Goal: Information Seeking & Learning: Learn about a topic

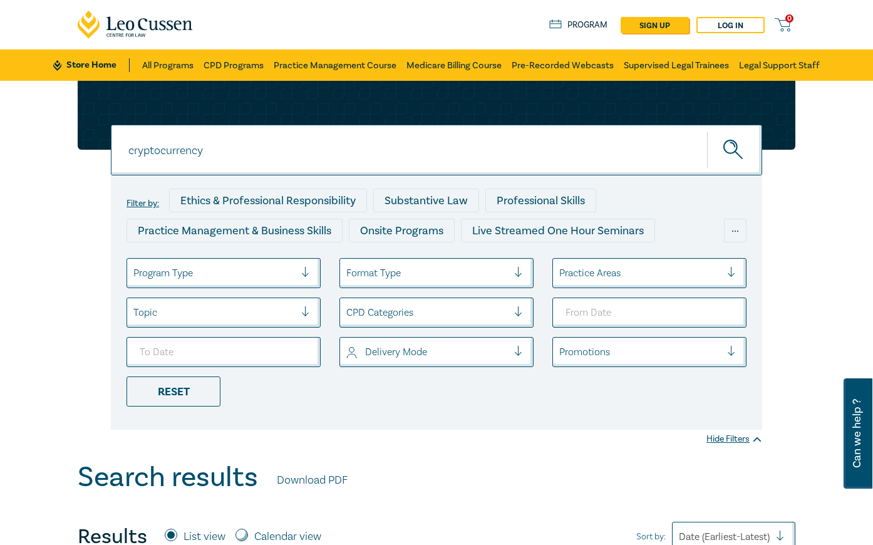
click at [185, 166] on input "cryptocurrency" at bounding box center [436, 150] width 651 height 51
drag, startPoint x: 251, startPoint y: 158, endPoint x: -114, endPoint y: 142, distance: 364.9
type input "subdivisions"
click at [707, 131] on button "submit" at bounding box center [734, 150] width 55 height 38
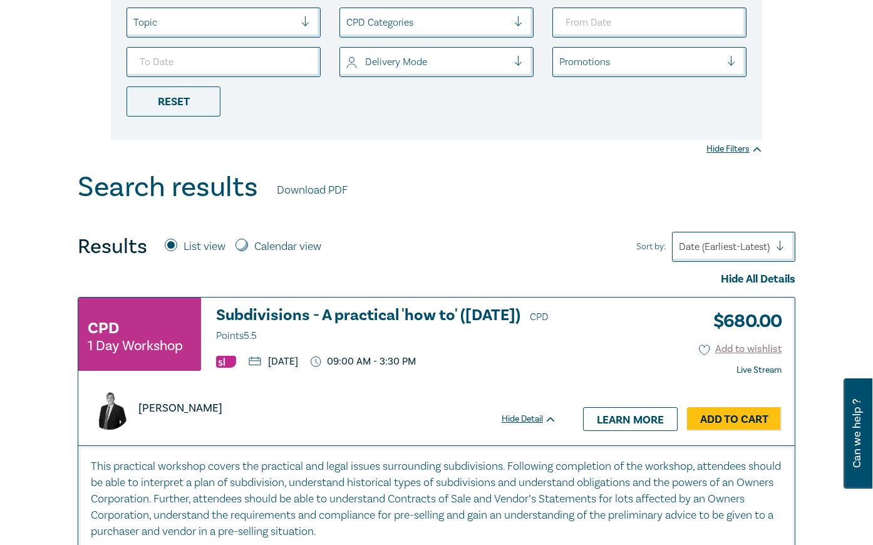
scroll to position [438, 0]
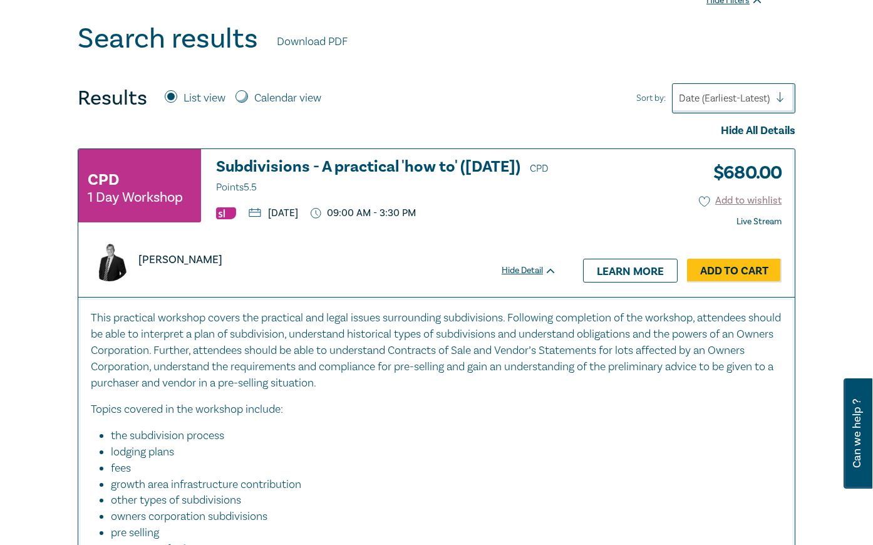
drag, startPoint x: 204, startPoint y: 264, endPoint x: 140, endPoint y: 269, distance: 64.7
click at [140, 269] on div "David McKenzie" at bounding box center [155, 260] width 134 height 42
copy p "David McKenzie"
click at [410, 170] on h3 "Subdivisions - A practical 'how to' (August 2025) CPD Points 5.5" at bounding box center [386, 177] width 341 height 38
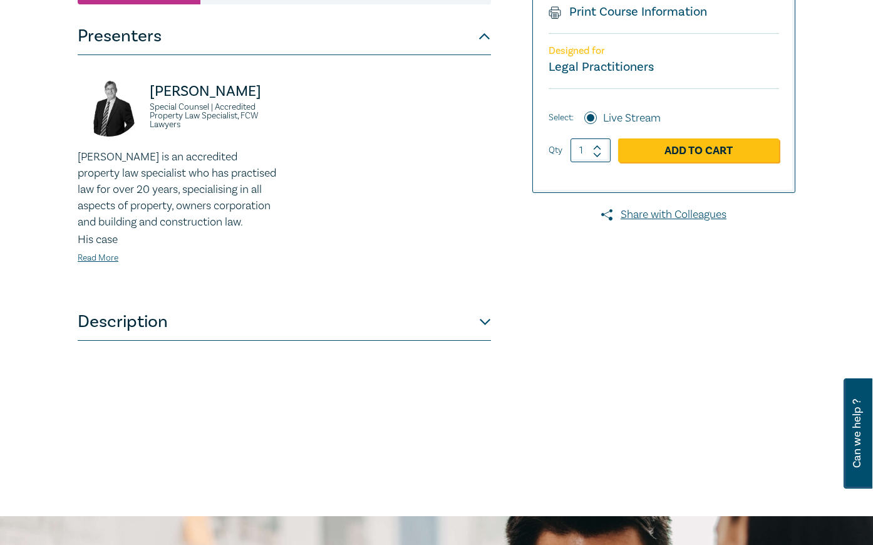
scroll to position [313, 0]
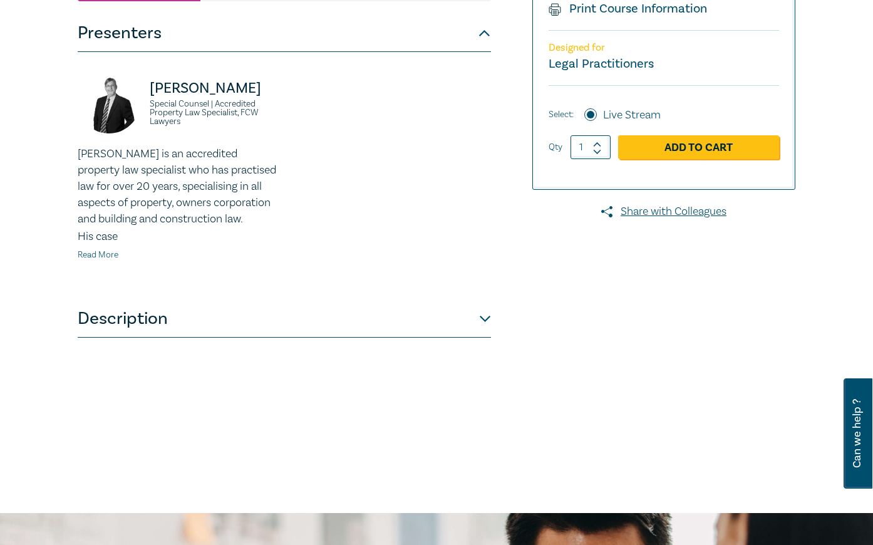
click at [104, 256] on link "Read More" at bounding box center [98, 254] width 41 height 11
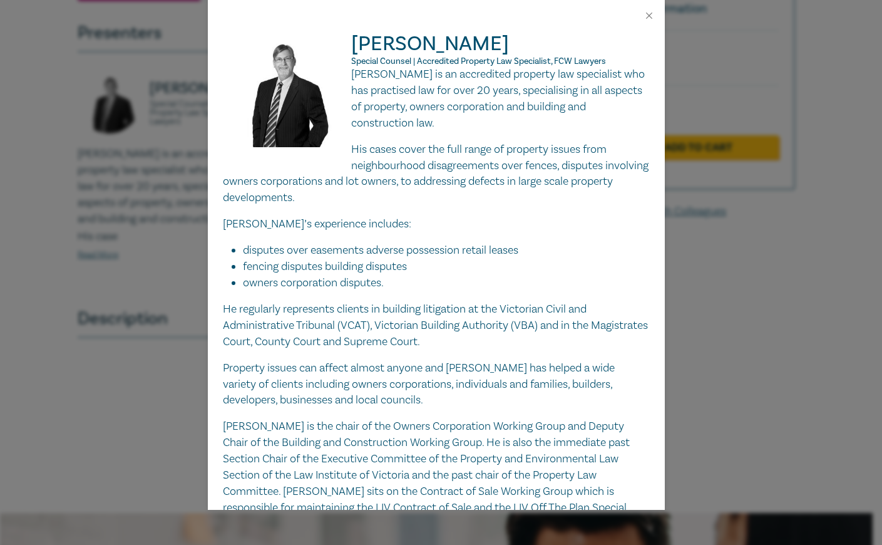
click at [105, 115] on div "David McKenzie Special Counsel | Accredited Property Law Specialist, FCW Lawyer…" at bounding box center [441, 272] width 882 height 545
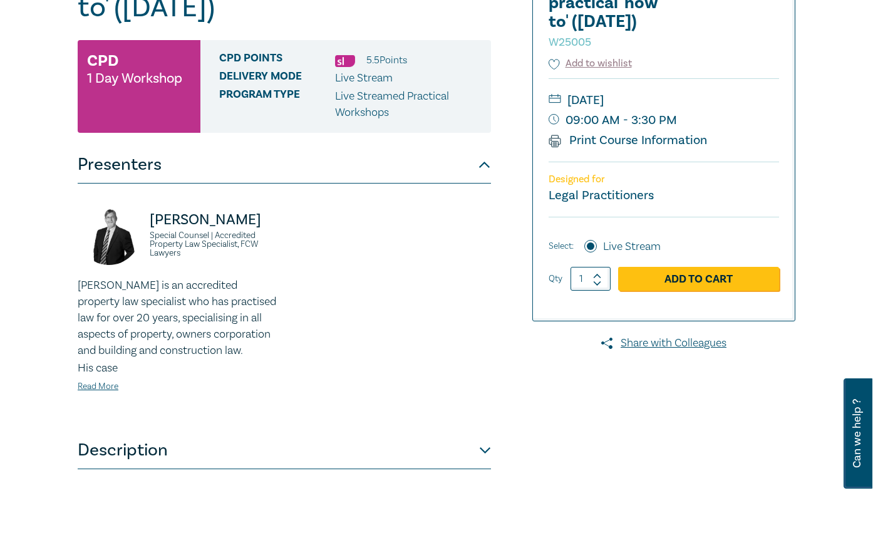
scroll to position [188, 0]
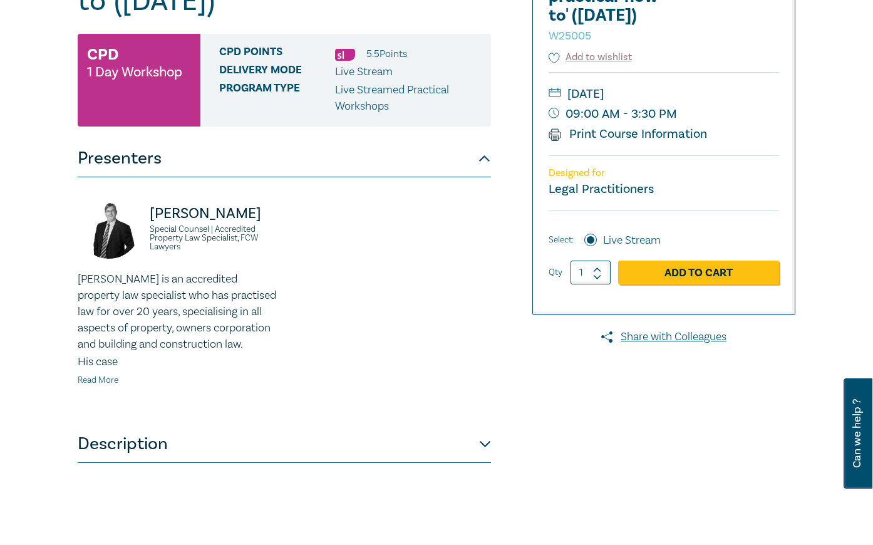
click at [102, 379] on link "Read More" at bounding box center [98, 380] width 41 height 11
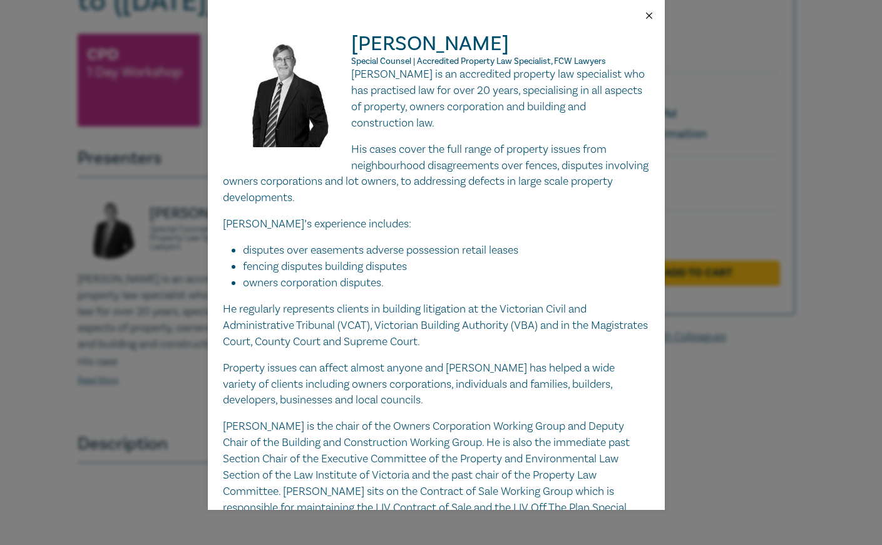
click at [649, 16] on button "Close" at bounding box center [649, 15] width 11 height 11
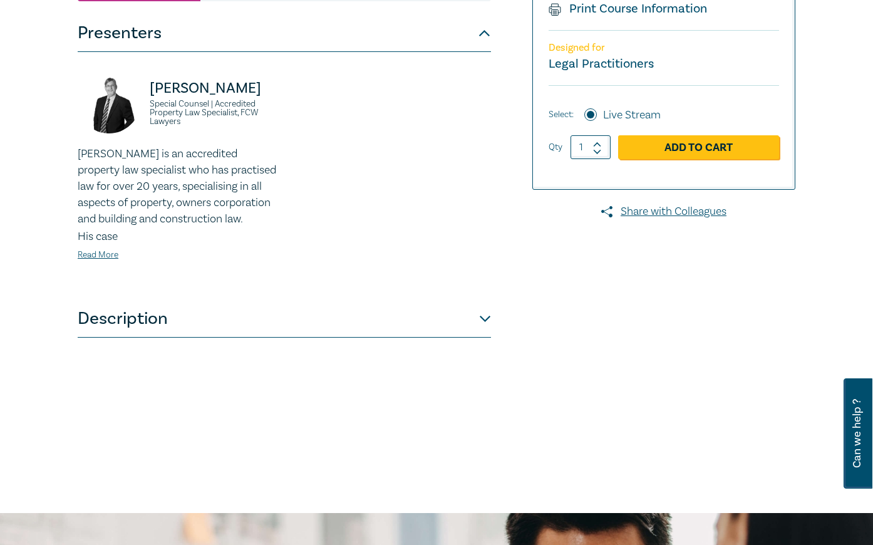
scroll to position [376, 0]
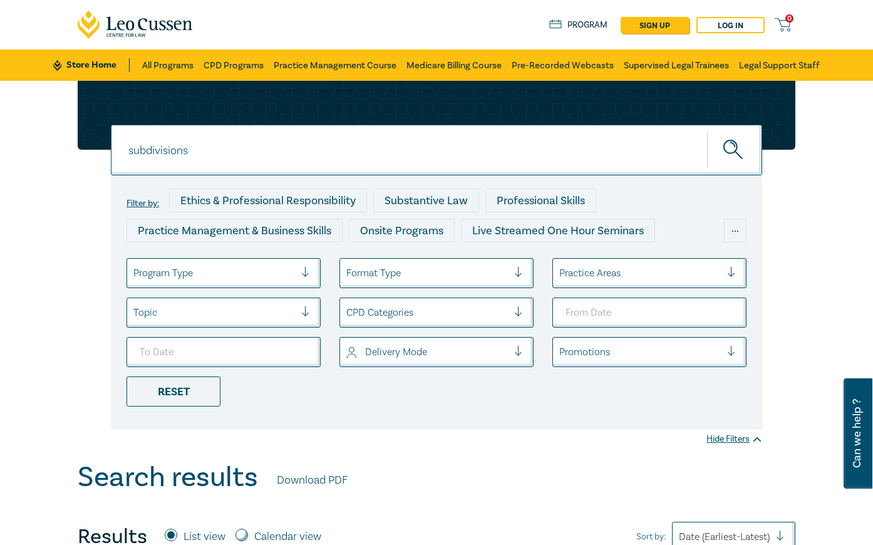
drag, startPoint x: 217, startPoint y: 143, endPoint x: 42, endPoint y: 135, distance: 175.5
click at [42, 135] on div "subdivisions subdivisions subdivisions Filter by: Ethics & Professional Respons…" at bounding box center [436, 271] width 873 height 380
click at [707, 131] on button "submit" at bounding box center [734, 150] width 55 height 38
drag, startPoint x: 251, startPoint y: 157, endPoint x: 146, endPoint y: 159, distance: 105.2
click at [111, 153] on input "contruction disputes" at bounding box center [436, 150] width 651 height 51
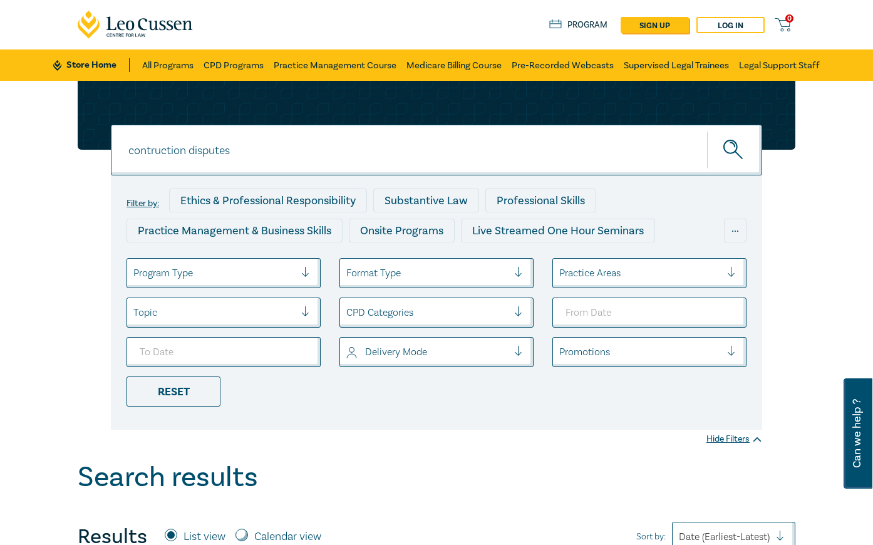
click at [152, 151] on input "contruction disputes" at bounding box center [436, 150] width 651 height 51
click at [255, 158] on input "construction disputes" at bounding box center [436, 150] width 651 height 51
type input "construction disputes"
click at [707, 131] on button "submit" at bounding box center [734, 150] width 55 height 38
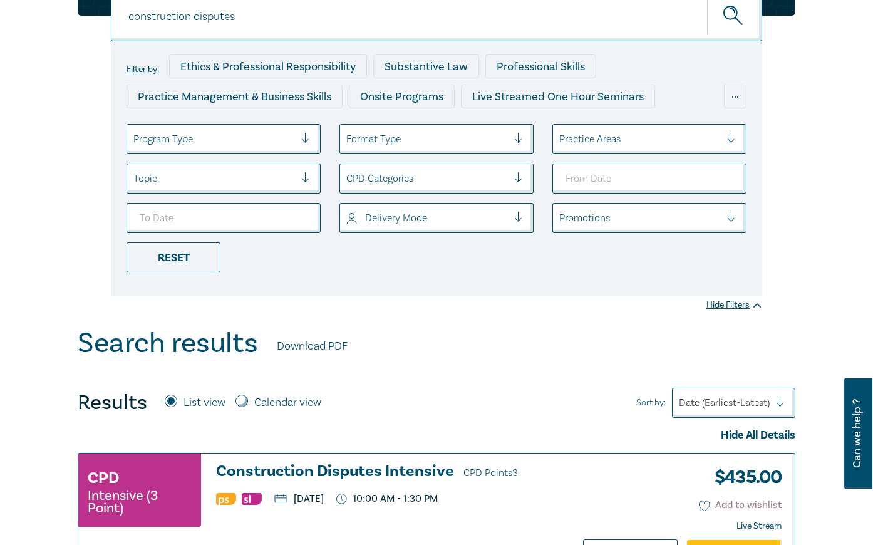
scroll to position [251, 0]
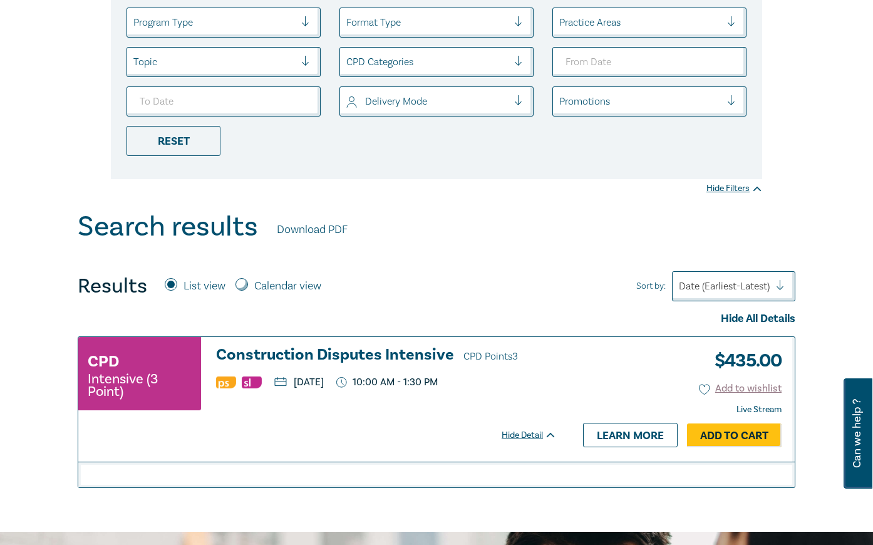
click at [281, 354] on h3 "Construction Disputes Intensive CPD Points 3" at bounding box center [386, 355] width 341 height 19
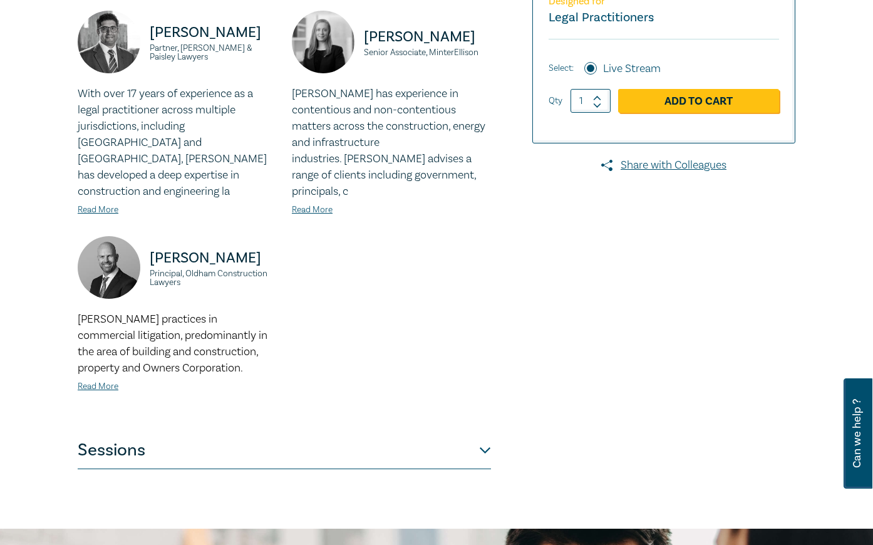
scroll to position [501, 0]
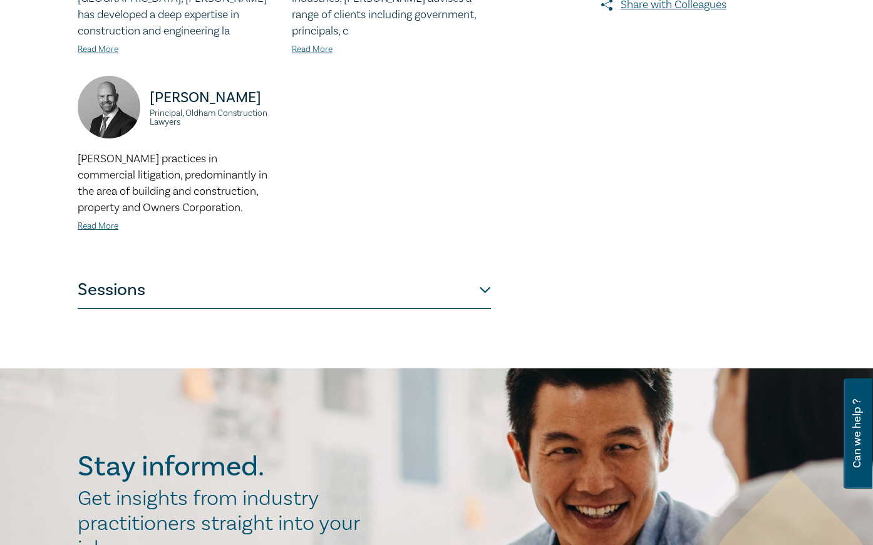
click at [489, 272] on button "Sessions" at bounding box center [284, 290] width 413 height 38
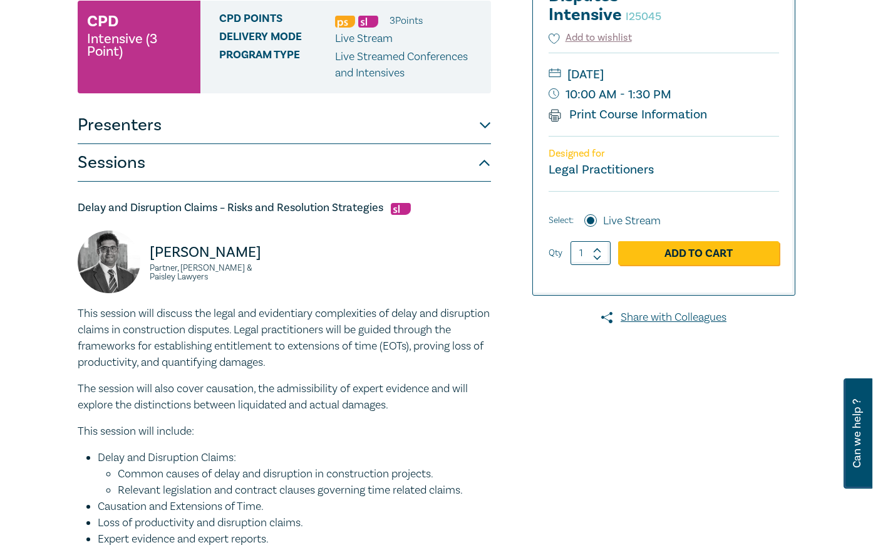
scroll to position [188, 0]
click at [182, 165] on button "Sessions" at bounding box center [284, 164] width 413 height 38
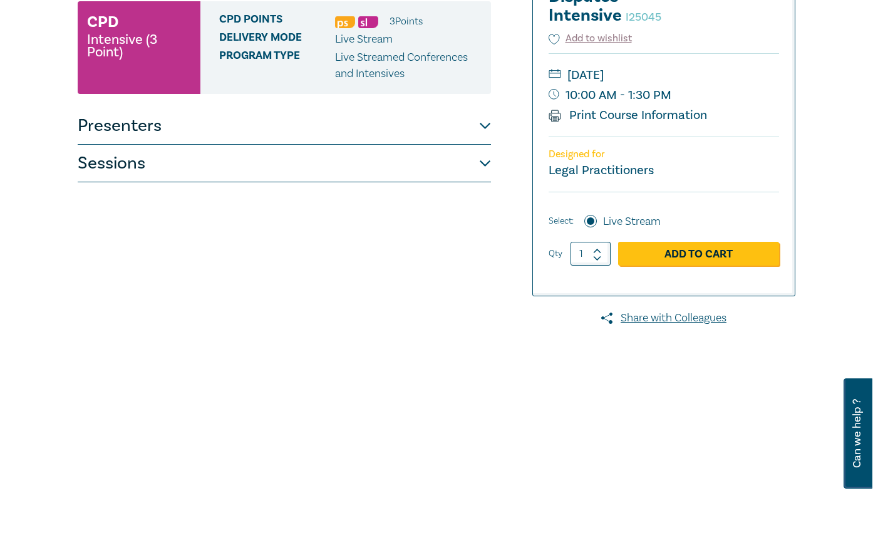
click at [163, 173] on button "Sessions" at bounding box center [284, 164] width 413 height 38
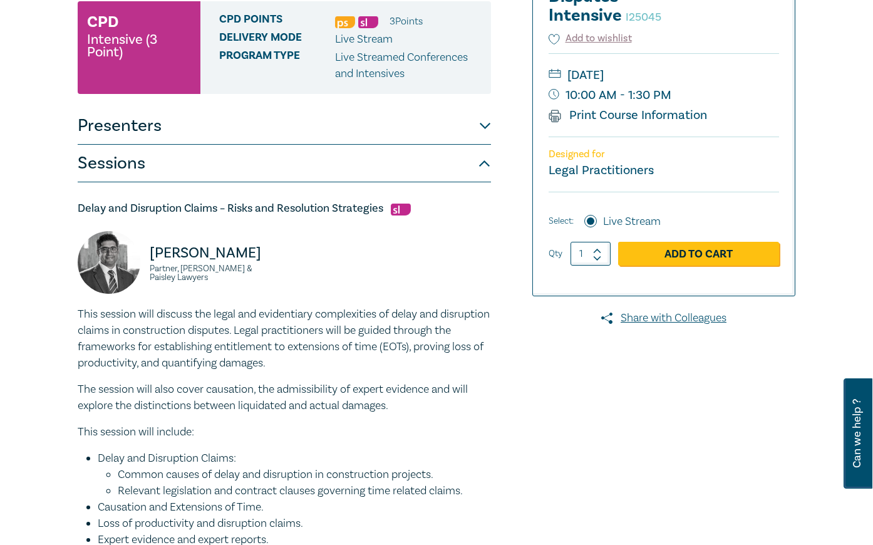
click at [172, 135] on button "Presenters" at bounding box center [284, 126] width 413 height 38
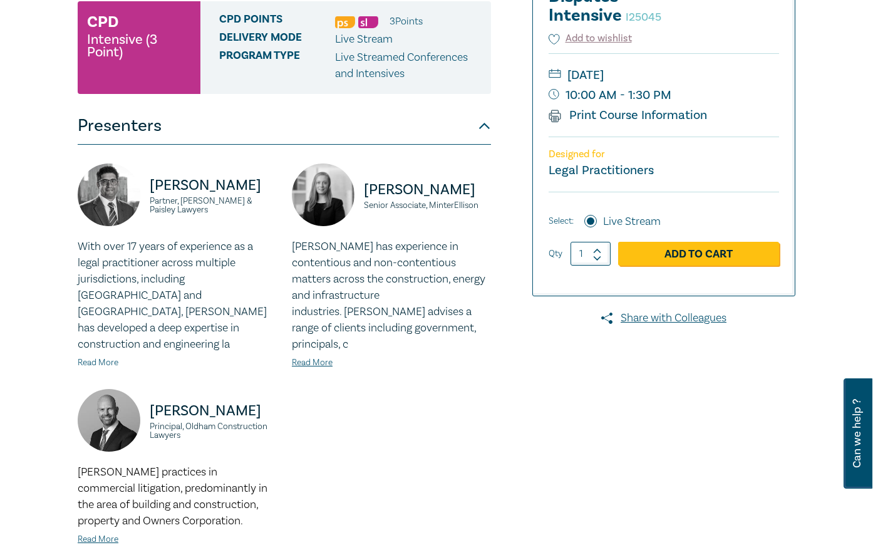
click at [90, 357] on link "Read More" at bounding box center [98, 362] width 41 height 11
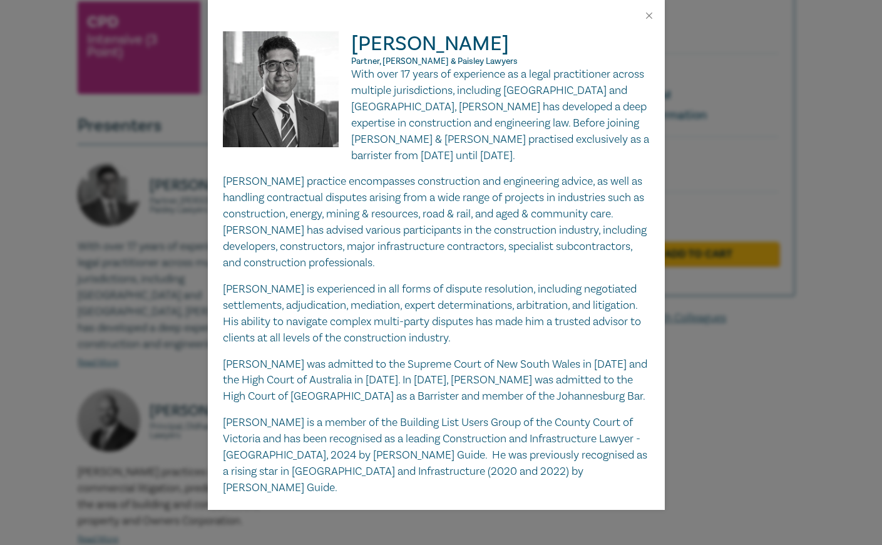
click at [773, 408] on div "[PERSON_NAME] Partner, [PERSON_NAME] & Paisley Lawyers With over 17 years of ex…" at bounding box center [441, 272] width 882 height 545
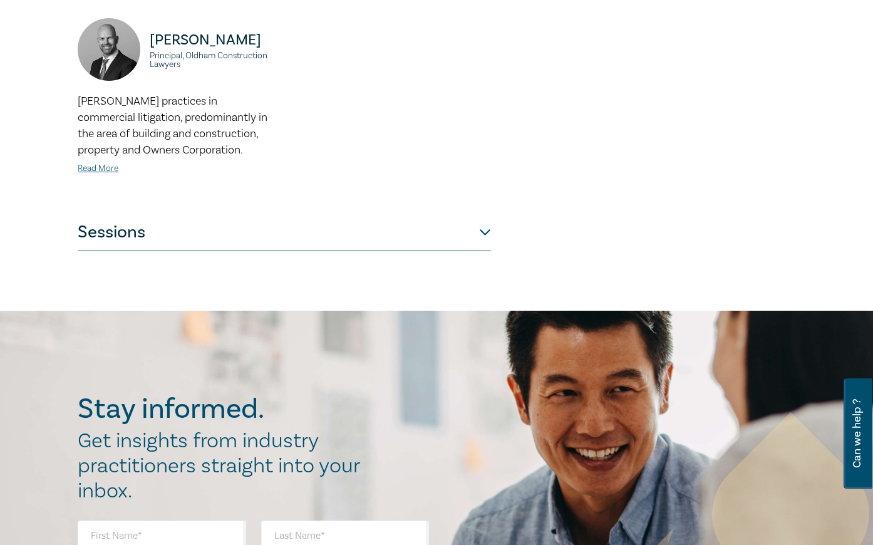
scroll to position [564, 0]
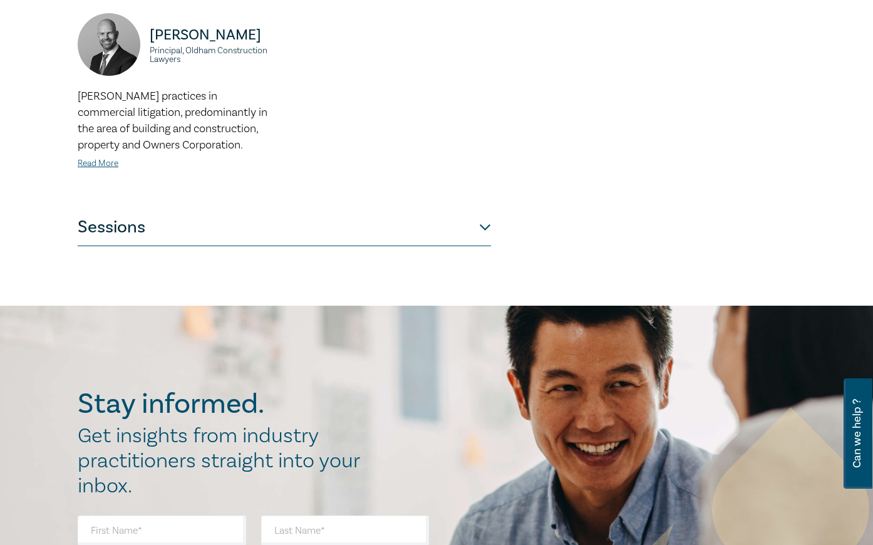
click at [486, 209] on button "Sessions" at bounding box center [284, 228] width 413 height 38
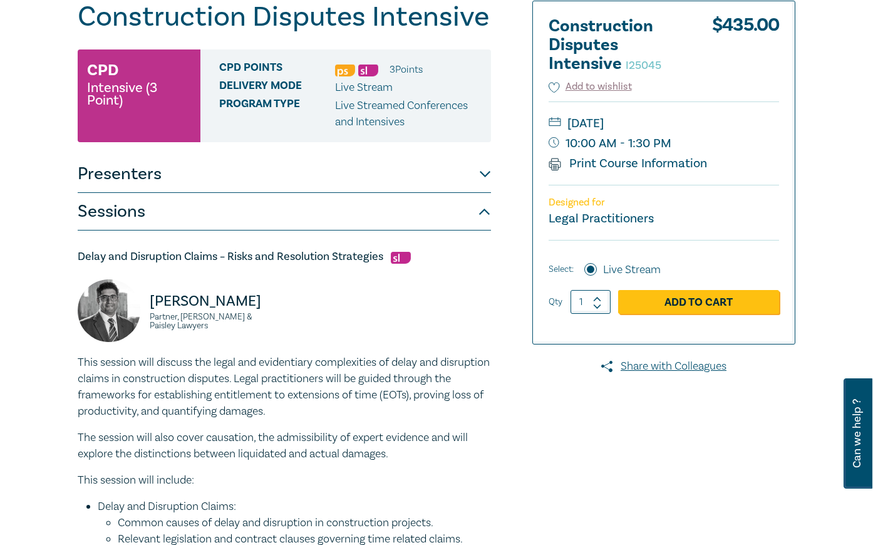
scroll to position [116, 0]
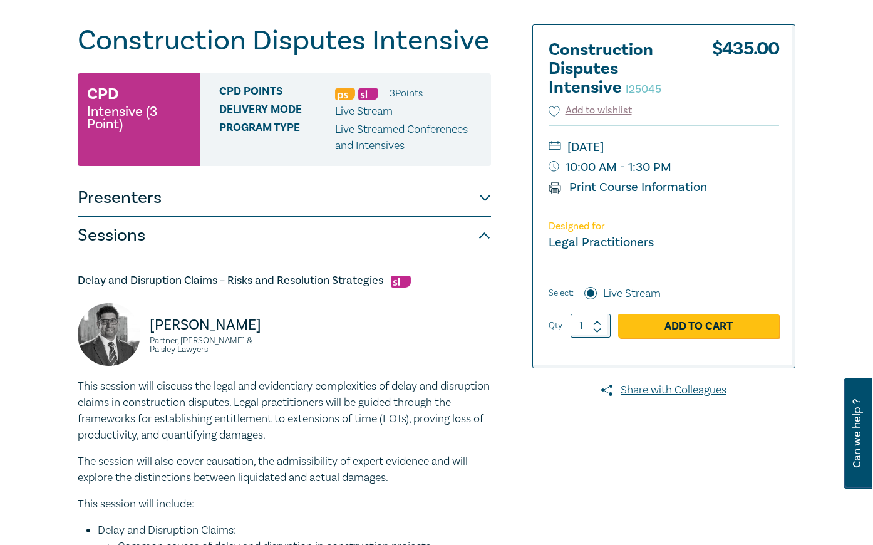
click at [177, 197] on button "Presenters" at bounding box center [284, 198] width 413 height 38
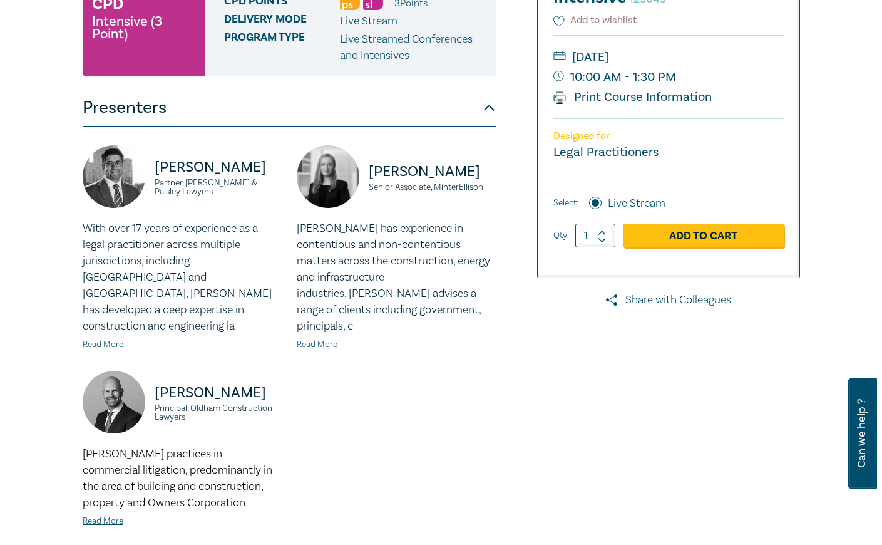
scroll to position [304, 0]
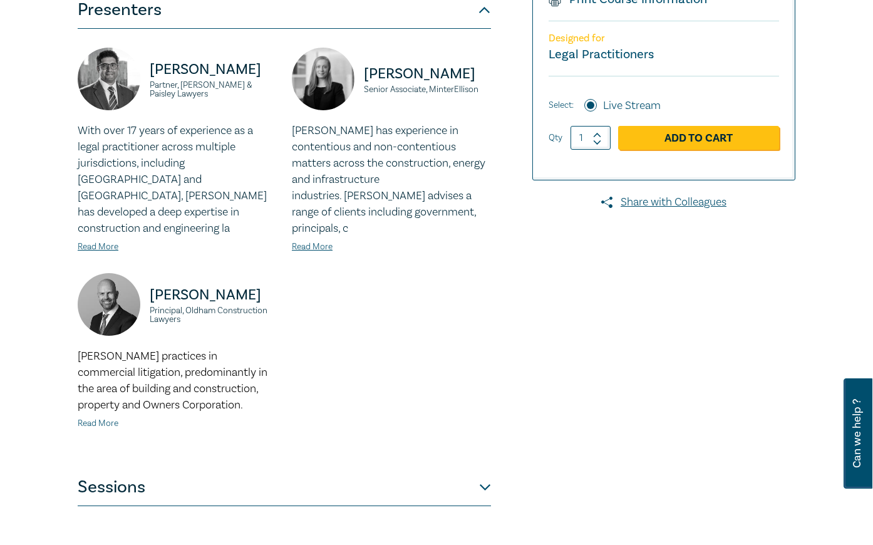
click at [97, 418] on link "Read More" at bounding box center [98, 423] width 41 height 11
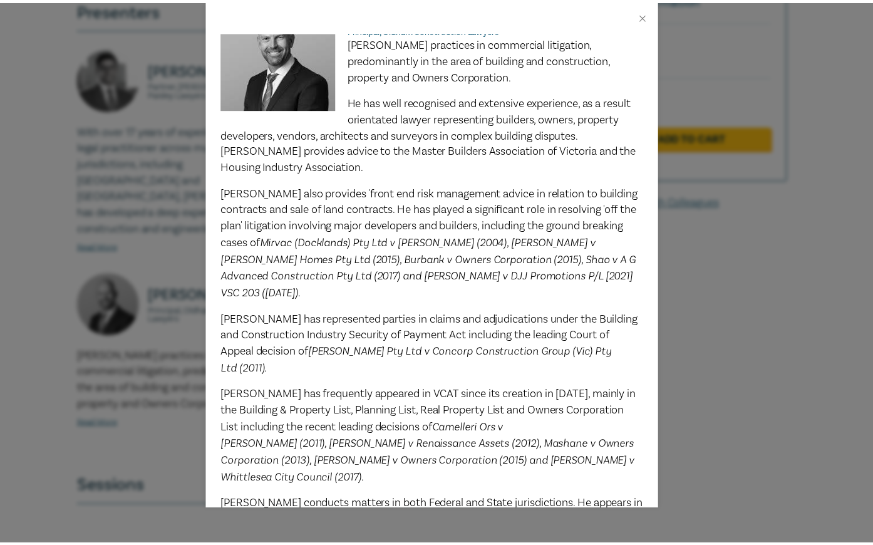
scroll to position [157, 0]
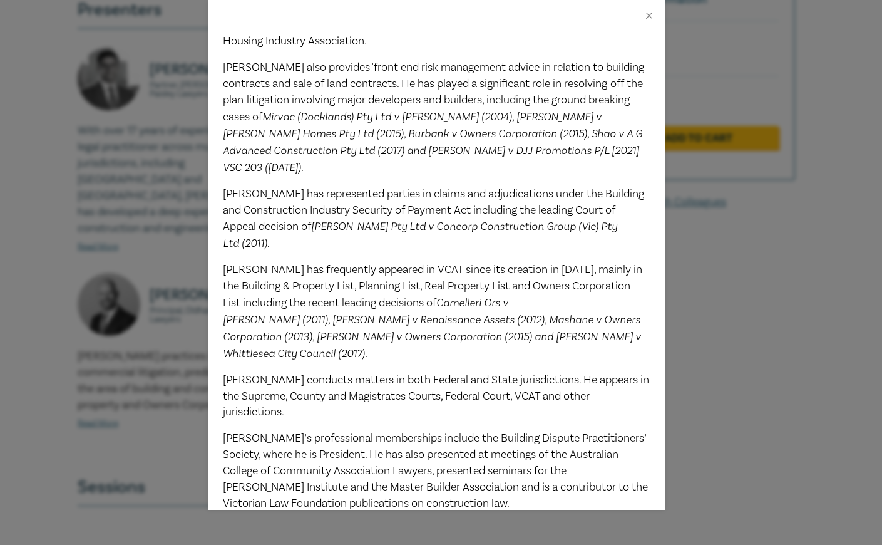
click at [750, 308] on div "[PERSON_NAME] Principal, Oldham Construction Lawyers [PERSON_NAME] practices in…" at bounding box center [441, 272] width 882 height 545
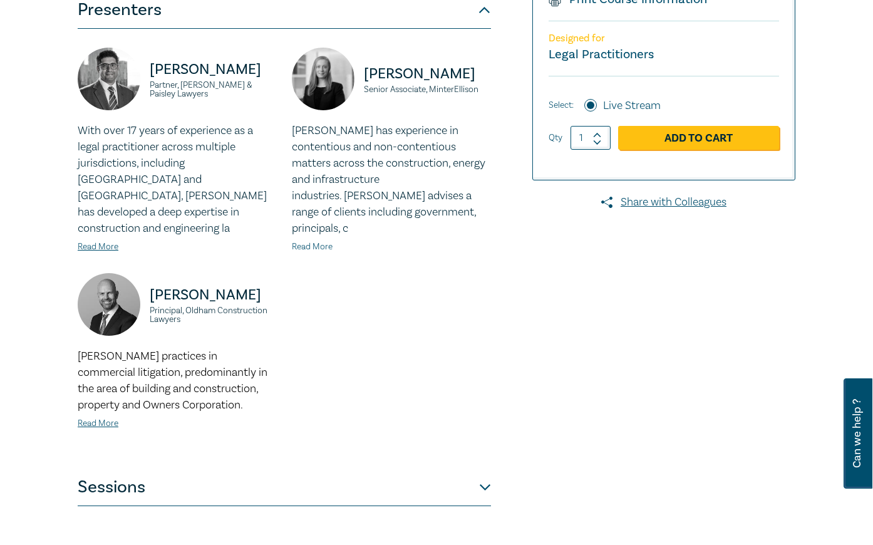
click at [315, 241] on link "Read More" at bounding box center [312, 246] width 41 height 11
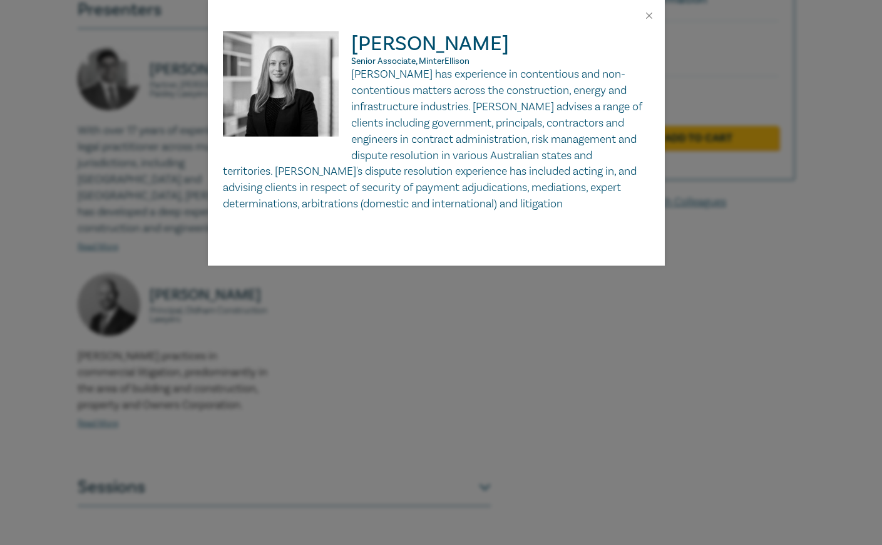
click at [373, 381] on div "[PERSON_NAME] Senior Associate, MinterEllison [PERSON_NAME] has experience in c…" at bounding box center [441, 272] width 882 height 545
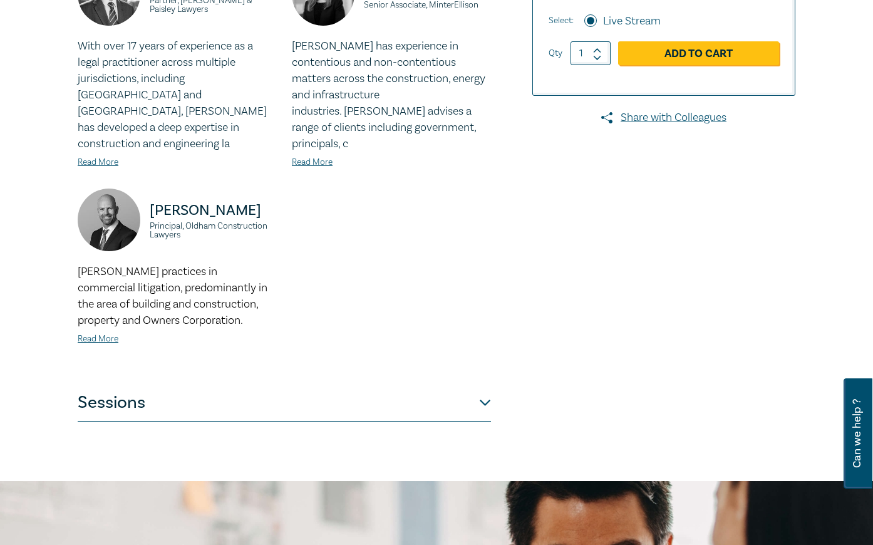
scroll to position [554, 0]
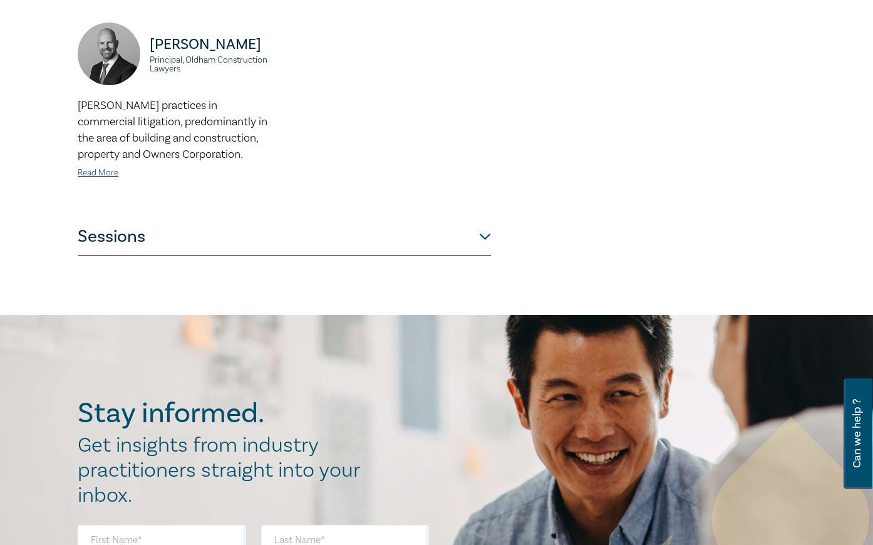
click at [485, 220] on button "Sessions" at bounding box center [284, 237] width 413 height 38
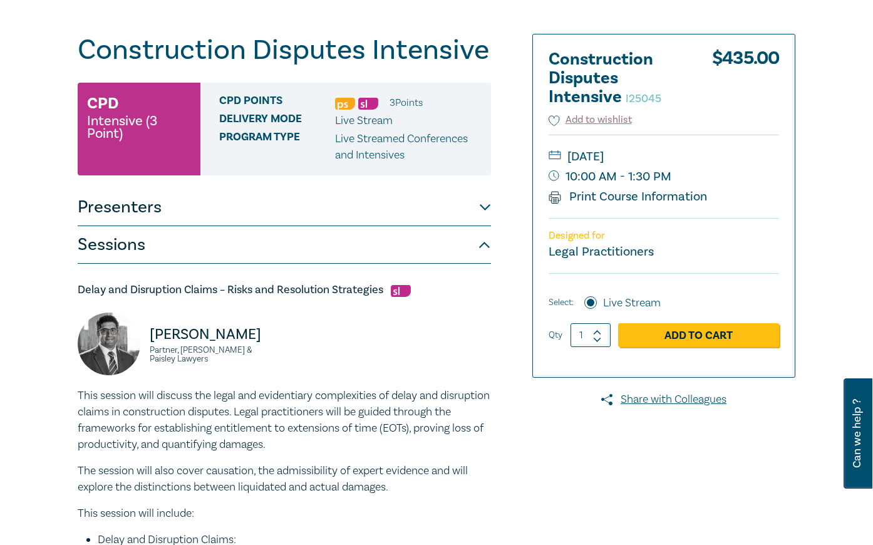
scroll to position [0, 0]
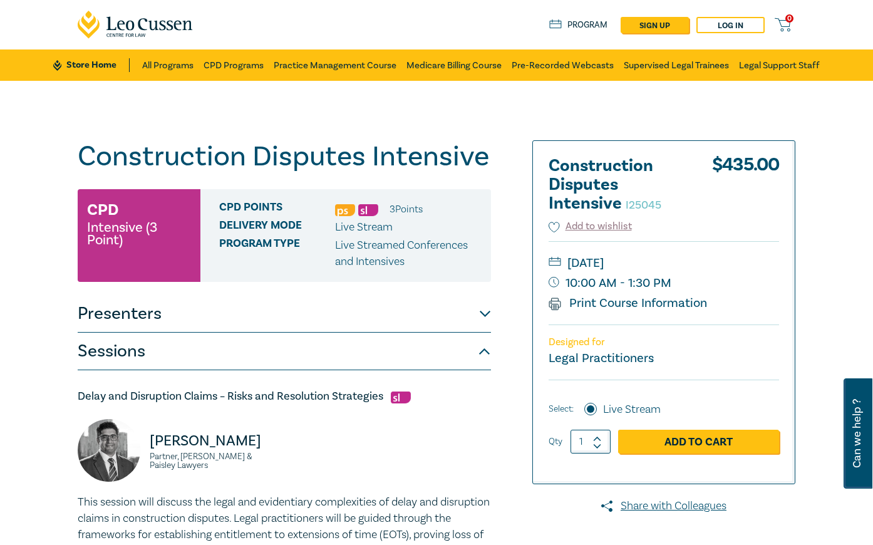
click at [166, 349] on button "Sessions" at bounding box center [284, 352] width 413 height 38
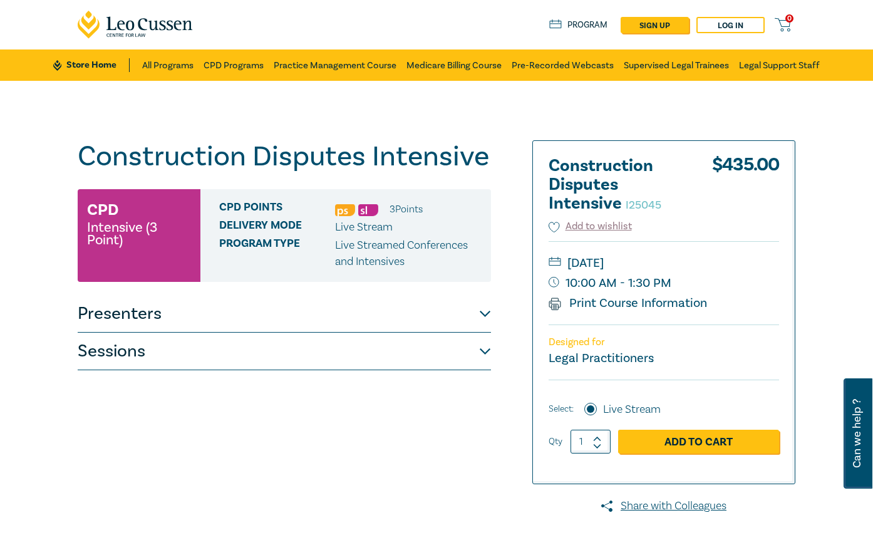
click at [202, 323] on button "Presenters" at bounding box center [284, 314] width 413 height 38
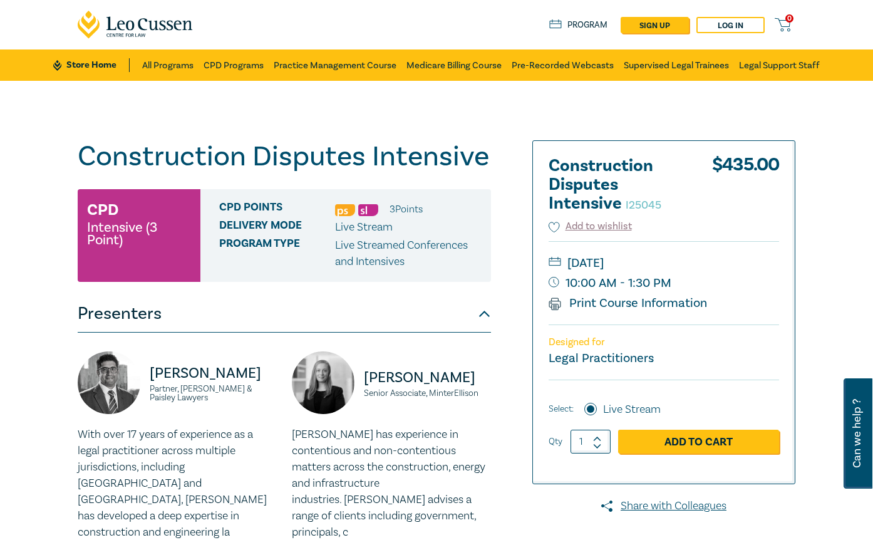
scroll to position [188, 0]
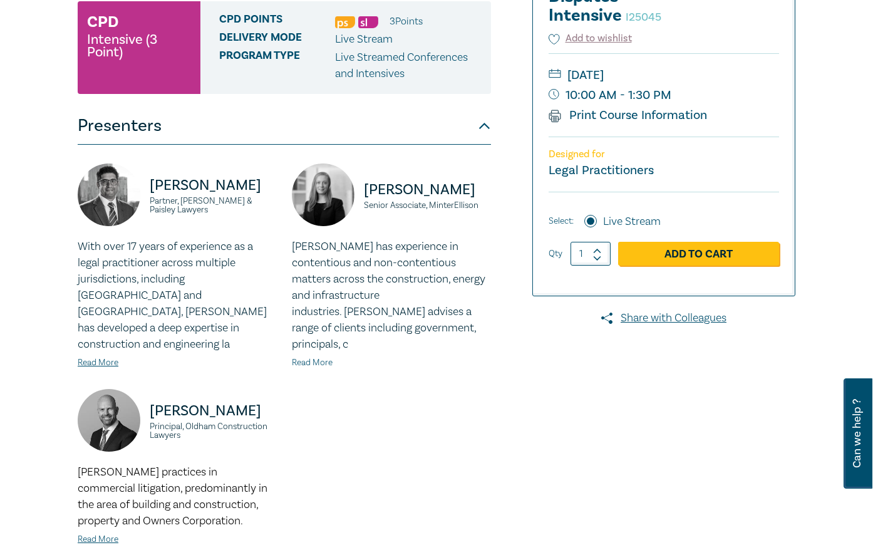
click at [316, 357] on link "Read More" at bounding box center [312, 362] width 41 height 11
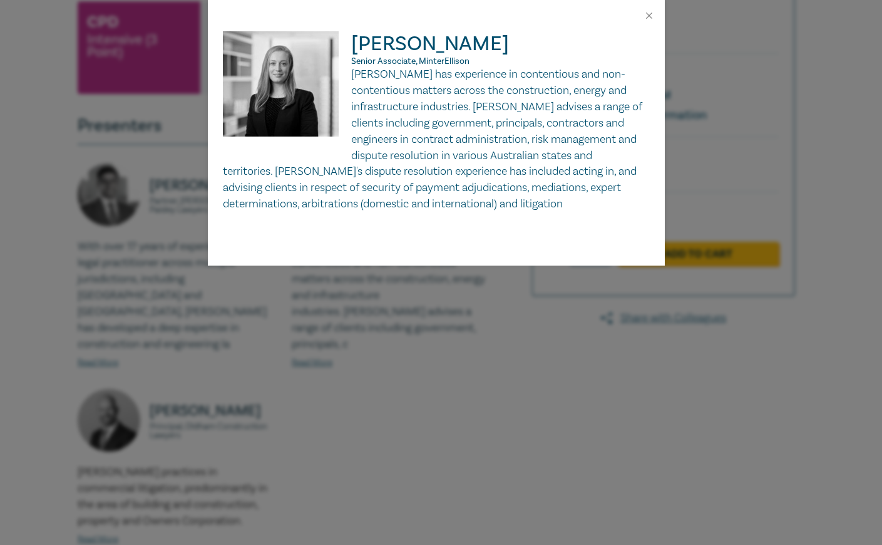
click at [330, 403] on div "[PERSON_NAME] Senior Associate, MinterEllison [PERSON_NAME] has experience in c…" at bounding box center [441, 272] width 882 height 545
